Goal: Task Accomplishment & Management: Manage account settings

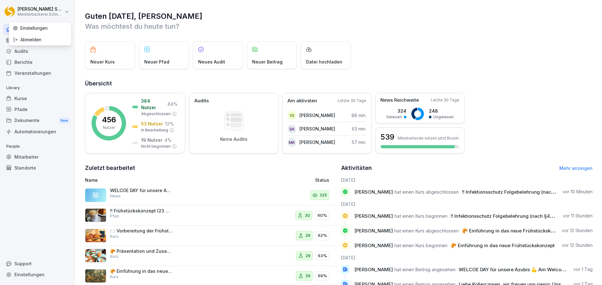
click at [70, 12] on html "Eric Schneckenburger Meisterbäckerei Schneckenburger Home News Audits Berichte …" at bounding box center [301, 142] width 602 height 285
click at [29, 41] on div "Abmelden" at bounding box center [40, 40] width 62 height 12
click at [39, 98] on div "Kurse" at bounding box center [37, 98] width 68 height 11
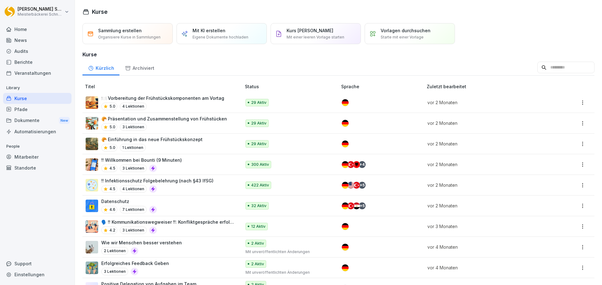
click at [176, 186] on div "4.5 4 Lektionen" at bounding box center [157, 190] width 112 height 8
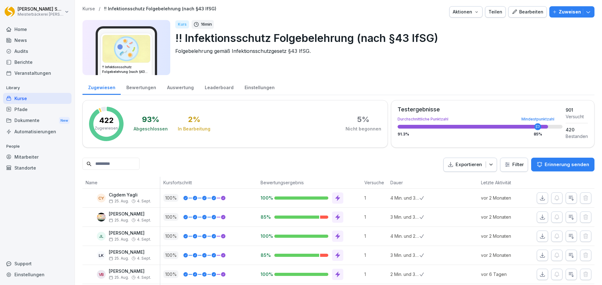
click at [116, 169] on input at bounding box center [110, 164] width 57 height 12
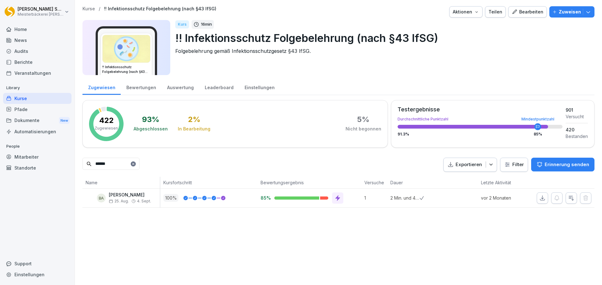
type input "******"
click at [520, 167] on html "Eric Schneckenburger Meisterbäckerei Schneckenburger Home News Audits Berichte …" at bounding box center [301, 142] width 602 height 285
drag, startPoint x: 462, startPoint y: 180, endPoint x: 465, endPoint y: 180, distance: 3.5
click at [463, 180] on html "Eric Schneckenburger Meisterbäckerei Schneckenburger Home News Audits Berichte …" at bounding box center [301, 142] width 602 height 285
click at [505, 167] on html "Eric Schneckenburger Meisterbäckerei Schneckenburger Home News Audits Berichte …" at bounding box center [301, 142] width 602 height 285
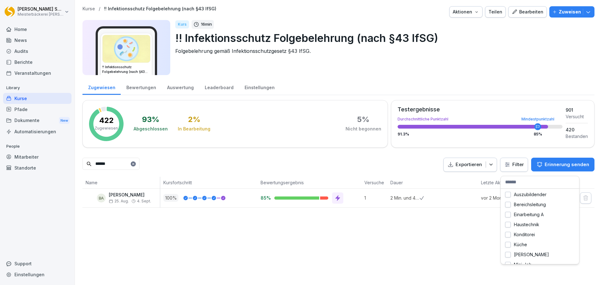
click at [515, 165] on html "Eric Schneckenburger Meisterbäckerei Schneckenburger Home News Audits Berichte …" at bounding box center [301, 142] width 602 height 285
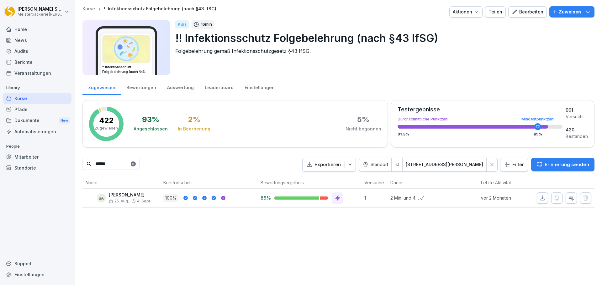
click at [134, 165] on icon at bounding box center [133, 164] width 2 height 2
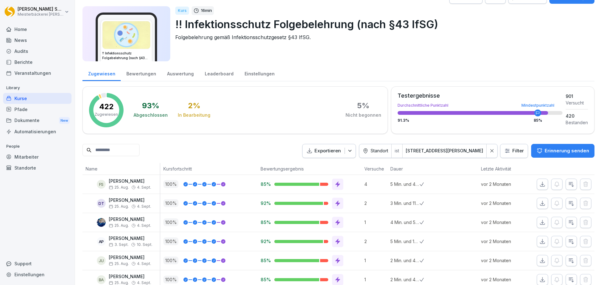
scroll to position [34, 0]
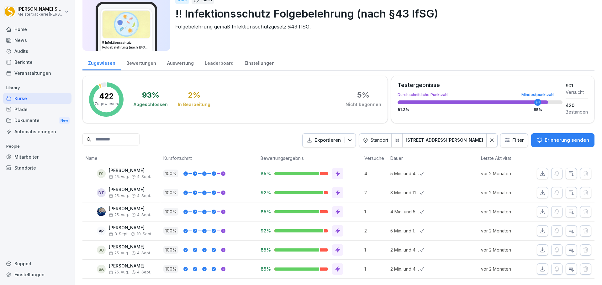
click at [490, 139] on icon at bounding box center [491, 140] width 3 height 3
click at [521, 136] on html "[PERSON_NAME] Meisterbäckerei [PERSON_NAME] Home News Audits Berichte Veranstal…" at bounding box center [301, 142] width 602 height 285
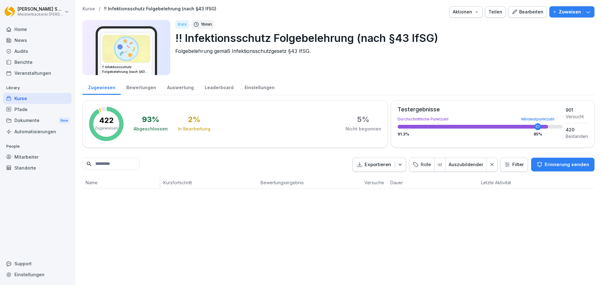
scroll to position [0, 0]
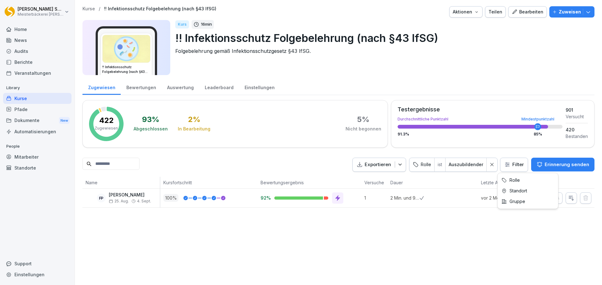
click at [513, 165] on html "Eric Schneckenburger Meisterbäckerei Schneckenburger Home News Audits Berichte …" at bounding box center [301, 142] width 602 height 285
click at [510, 169] on html "Eric Schneckenburger Meisterbäckerei Schneckenburger Home News Audits Berichte …" at bounding box center [301, 142] width 602 height 285
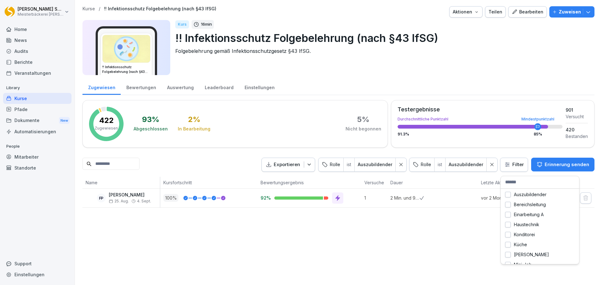
click at [434, 182] on html "Eric Schneckenburger Meisterbäckerei Schneckenburger Home News Audits Berichte …" at bounding box center [301, 142] width 602 height 285
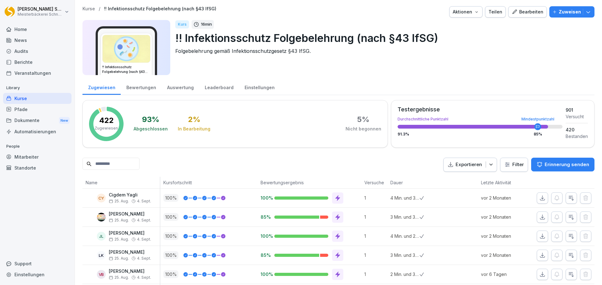
click at [490, 166] on icon "button" at bounding box center [491, 165] width 6 height 6
click at [442, 179] on p "Als Excel Datei exportieren" at bounding box center [462, 180] width 56 height 6
click at [136, 162] on input at bounding box center [110, 164] width 57 height 12
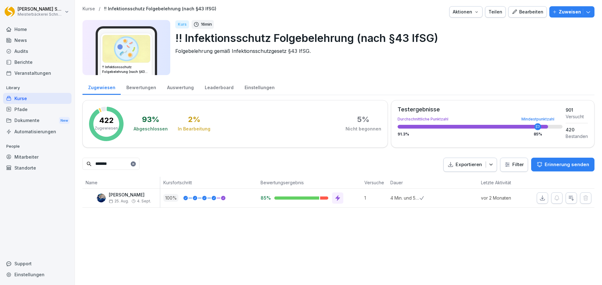
click at [130, 165] on input "*******" at bounding box center [110, 164] width 57 height 12
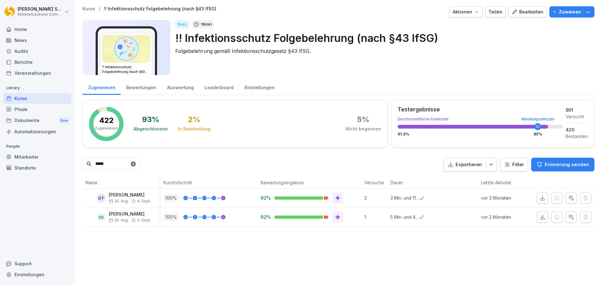
click at [488, 165] on icon "button" at bounding box center [491, 165] width 6 height 6
click at [519, 168] on div "Exportieren Filter Erinnerung senden" at bounding box center [518, 165] width 151 height 14
click at [139, 165] on input "*****" at bounding box center [110, 164] width 57 height 12
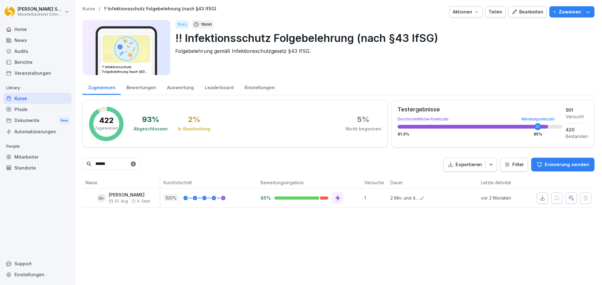
type input "******"
click at [489, 165] on icon "button" at bounding box center [490, 165] width 3 height 2
click at [529, 184] on div "Zugewiesen Bewertungen Auswertung Leaderboard Einstellungen 422 Zugewiesen 93 %…" at bounding box center [338, 143] width 512 height 129
click at [522, 169] on html "Eric Schneckenburger Meisterbäckerei Schneckenburger Home News Audits Berichte …" at bounding box center [301, 142] width 602 height 285
click at [572, 175] on html "Eric Schneckenburger Meisterbäckerei Schneckenburger Home News Audits Berichte …" at bounding box center [301, 142] width 602 height 285
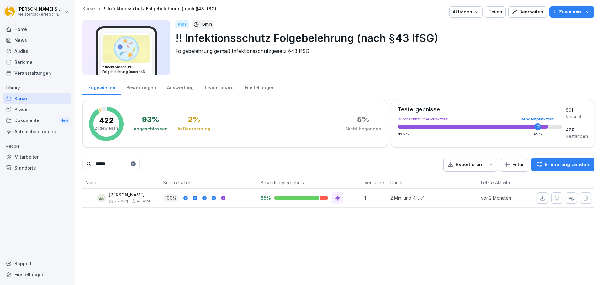
click at [29, 155] on div "Mitarbeiter" at bounding box center [37, 157] width 68 height 11
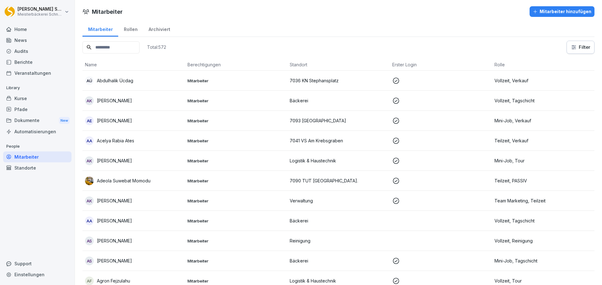
click at [113, 46] on input at bounding box center [110, 47] width 57 height 12
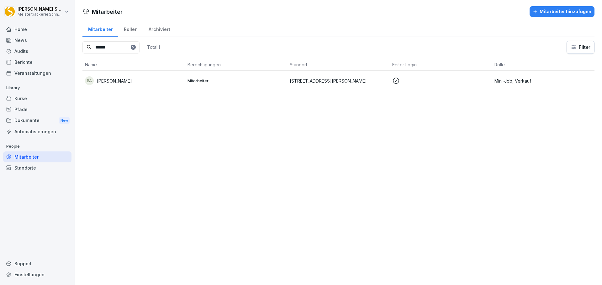
type input "******"
click at [188, 82] on p "Mitarbeiter" at bounding box center [235, 81] width 97 height 6
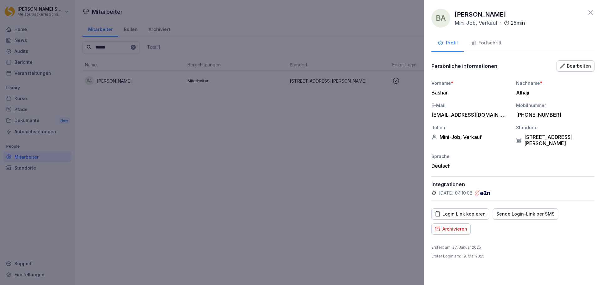
click at [589, 13] on icon at bounding box center [591, 13] width 8 height 8
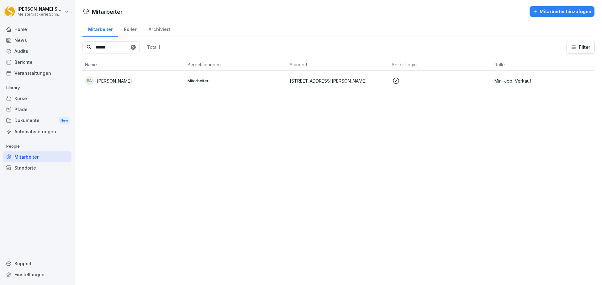
click at [41, 159] on div "Mitarbeiter" at bounding box center [37, 157] width 68 height 11
click at [28, 102] on div "Kurse" at bounding box center [37, 98] width 68 height 11
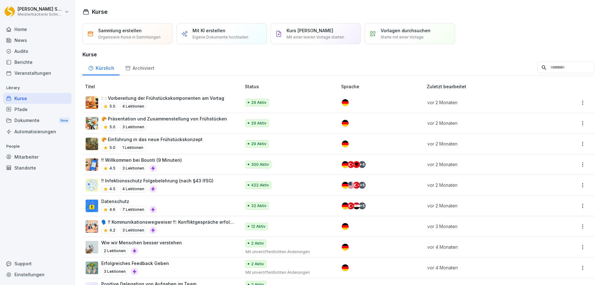
click at [182, 186] on div "4.5 4 Lektionen" at bounding box center [157, 190] width 112 height 8
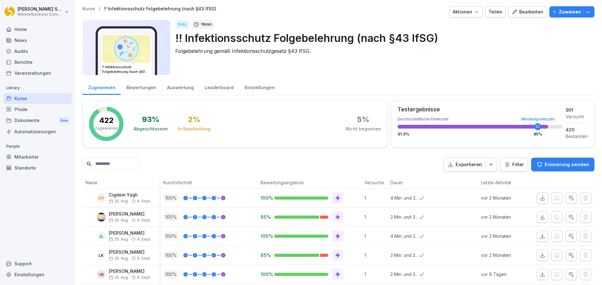
click at [488, 166] on icon "button" at bounding box center [491, 165] width 6 height 6
click at [517, 166] on html "[PERSON_NAME] Meisterbäckerei [PERSON_NAME] Home News Audits Berichte Veranstal…" at bounding box center [301, 142] width 602 height 285
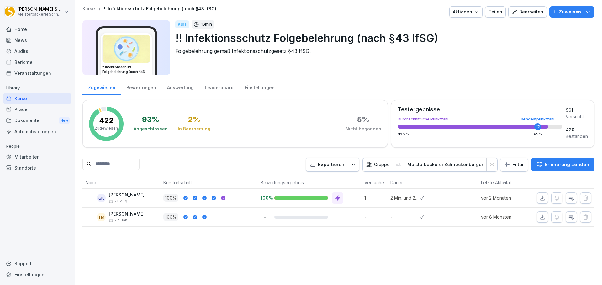
click at [508, 162] on html "[PERSON_NAME] Meisterbäckerei [PERSON_NAME] Home News Audits Berichte Veranstal…" at bounding box center [301, 142] width 602 height 285
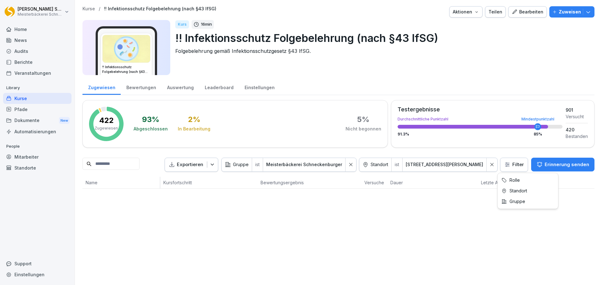
click at [511, 165] on html "[PERSON_NAME] Meisterbäckerei [PERSON_NAME] Home News Audits Berichte Veranstal…" at bounding box center [301, 142] width 602 height 285
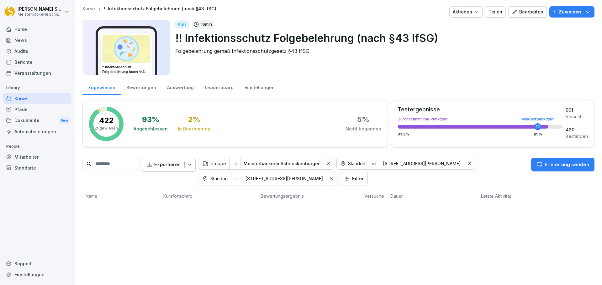
click at [330, 164] on icon at bounding box center [328, 164] width 4 height 4
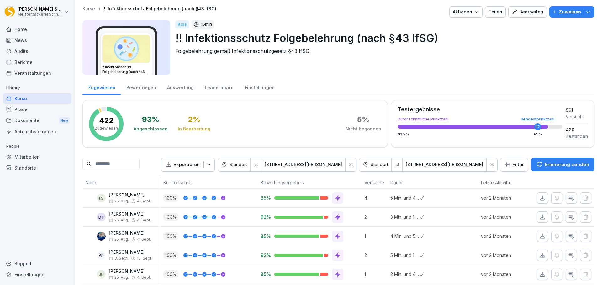
click at [489, 166] on icon at bounding box center [491, 165] width 4 height 4
click at [341, 165] on p "Exportieren" at bounding box center [327, 164] width 26 height 7
click at [358, 181] on p "Als Excel Datei exportieren" at bounding box center [355, 180] width 56 height 6
click at [488, 162] on div at bounding box center [491, 164] width 11 height 13
click at [515, 167] on html "[PERSON_NAME] Meisterbäckerei [PERSON_NAME] Home News Audits Berichte Veranstal…" at bounding box center [301, 142] width 602 height 285
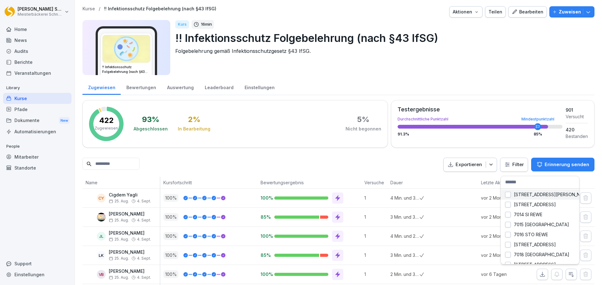
drag, startPoint x: 508, startPoint y: 194, endPoint x: 506, endPoint y: 203, distance: 8.8
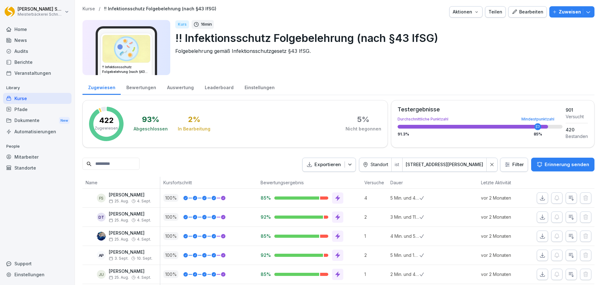
click at [513, 163] on html "[PERSON_NAME] Meisterbäckerei [PERSON_NAME] Home News Audits Berichte Veranstal…" at bounding box center [301, 142] width 602 height 285
click at [252, 165] on html "[PERSON_NAME] Meisterbäckerei [PERSON_NAME] Home News Audits Berichte Veranstal…" at bounding box center [301, 142] width 602 height 285
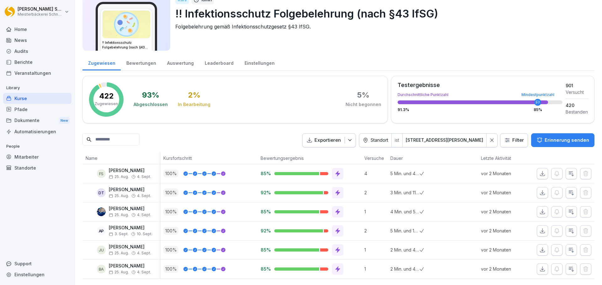
scroll to position [34, 0]
click at [61, 9] on html "[PERSON_NAME] Meisterbäckerei [PERSON_NAME] Home News Audits Berichte Veranstal…" at bounding box center [301, 142] width 602 height 285
click at [46, 39] on div "Abmelden" at bounding box center [40, 40] width 62 height 12
